Goal: Navigation & Orientation: Find specific page/section

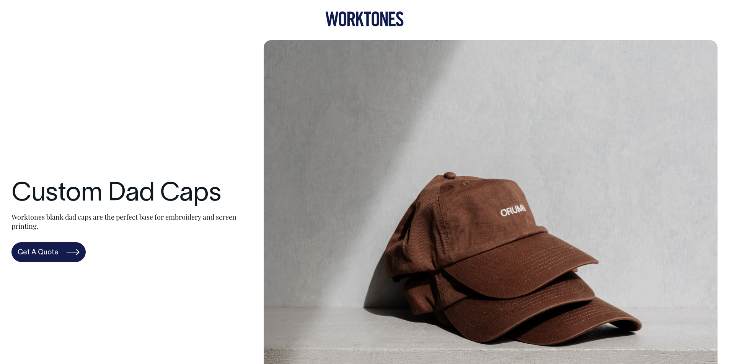
click at [345, 22] on icon at bounding box center [342, 18] width 8 height 15
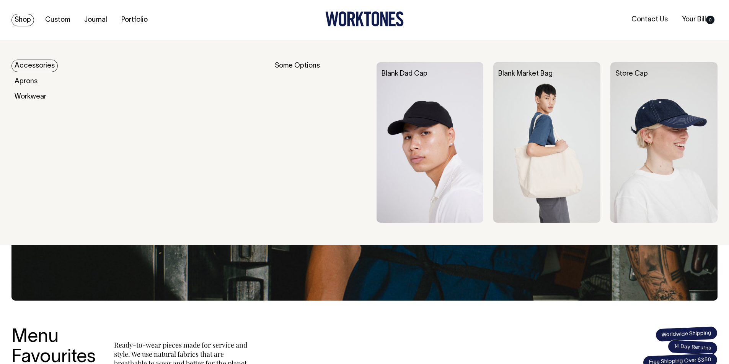
click at [36, 66] on link "Accessories" at bounding box center [34, 66] width 46 height 13
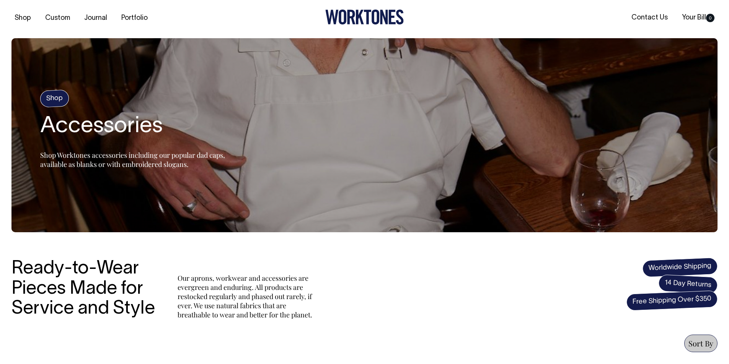
scroll to position [1, 0]
